Goal: Book appointment/travel/reservation

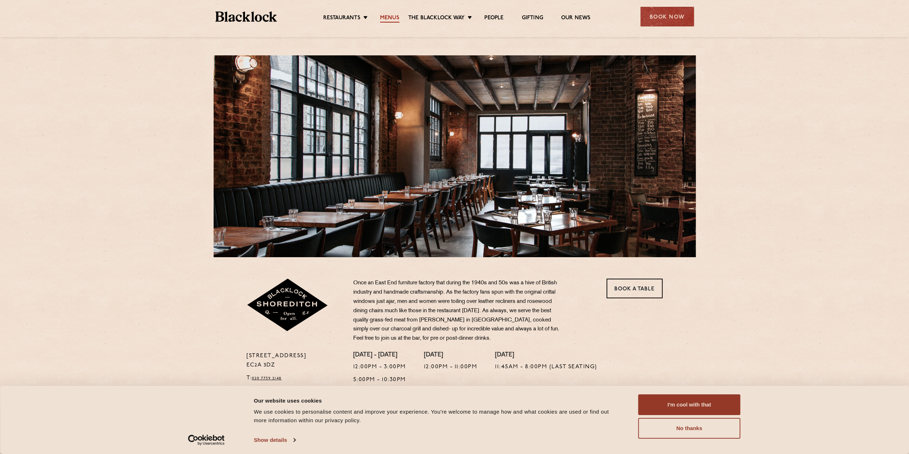
click at [394, 15] on link "Menus" at bounding box center [389, 19] width 19 height 8
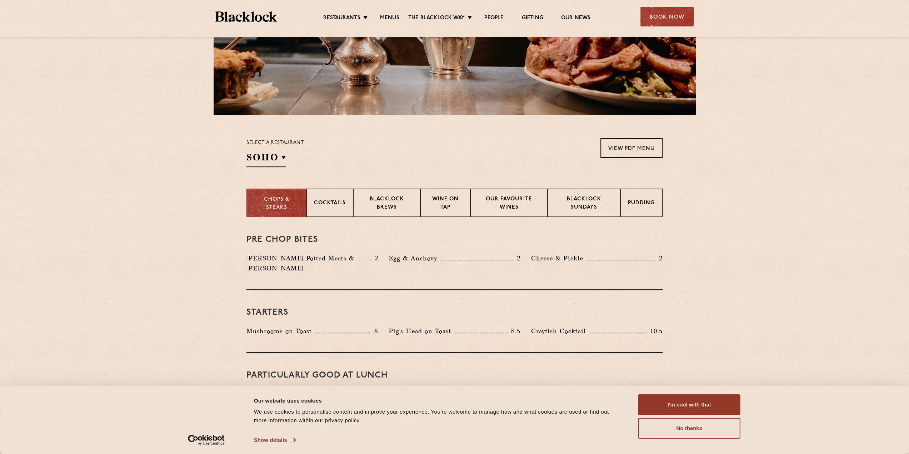
scroll to position [142, 0]
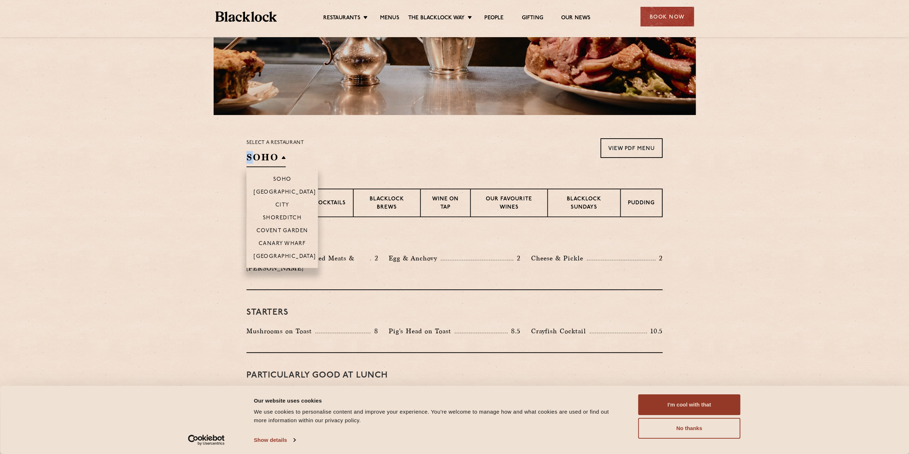
click at [249, 157] on h2 "SOHO" at bounding box center [265, 159] width 39 height 16
click at [276, 216] on p "Shoreditch" at bounding box center [282, 218] width 39 height 7
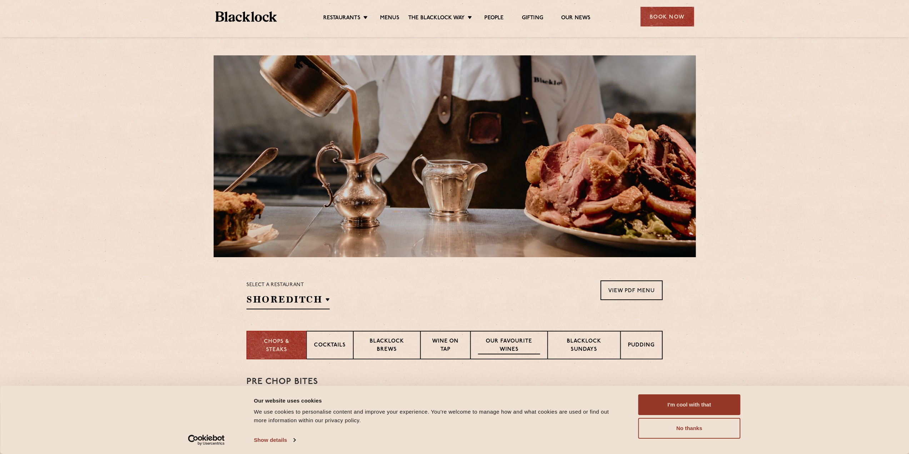
scroll to position [0, 0]
click at [674, 18] on div "Book Now" at bounding box center [667, 17] width 54 height 20
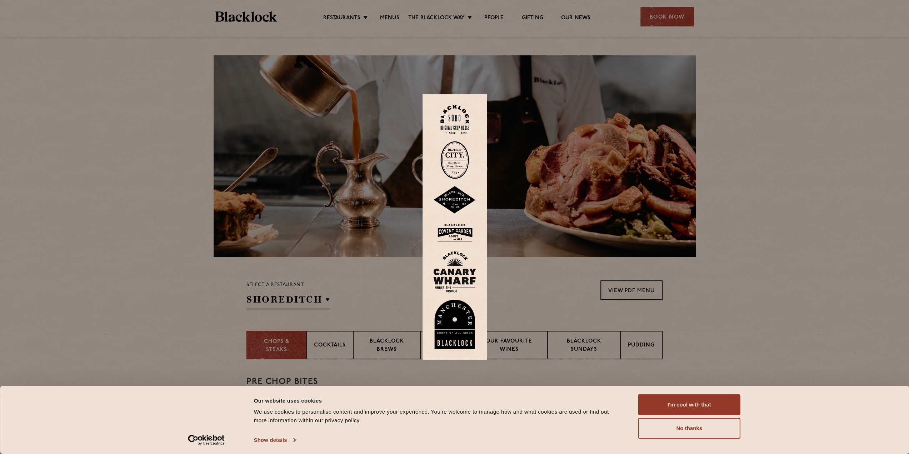
click at [462, 204] on img at bounding box center [454, 200] width 43 height 28
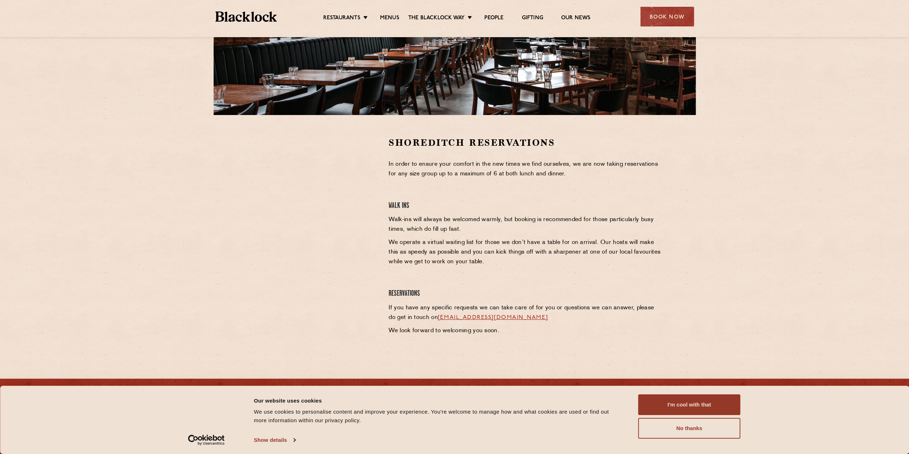
scroll to position [143, 0]
